Goal: Navigation & Orientation: Find specific page/section

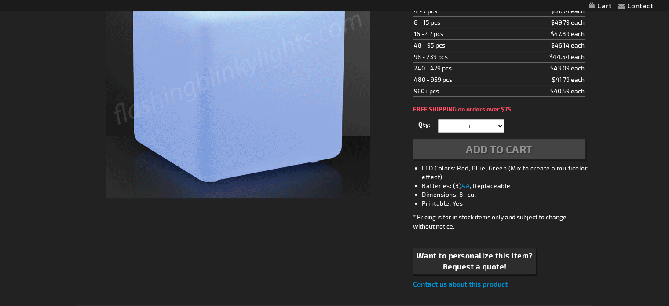
scroll to position [200, 0]
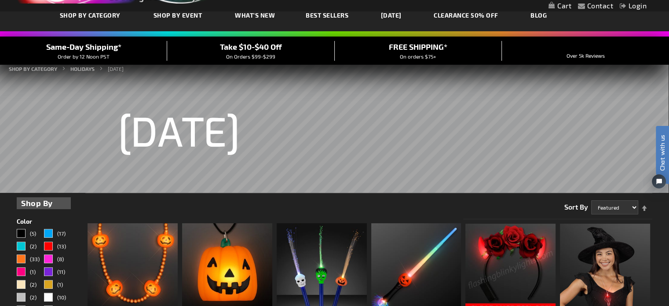
scroll to position [1, 0]
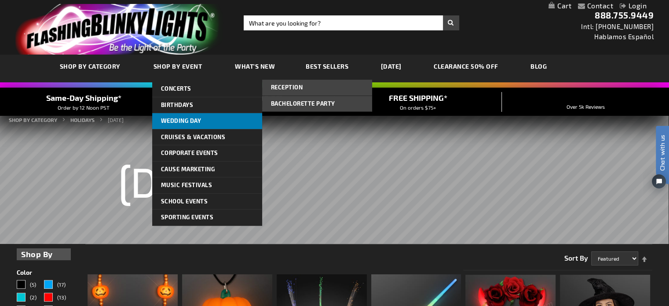
click at [176, 121] on span "Wedding Day" at bounding box center [181, 120] width 40 height 7
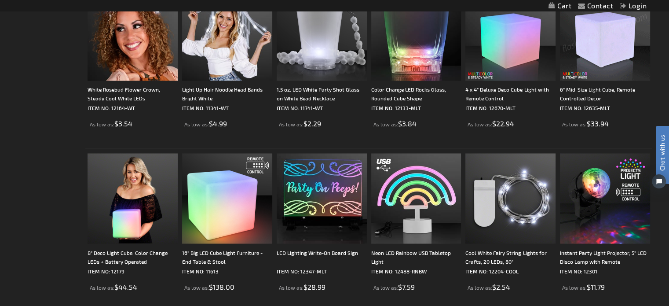
scroll to position [1757, 0]
